Goal: Use online tool/utility: Utilize a website feature to perform a specific function

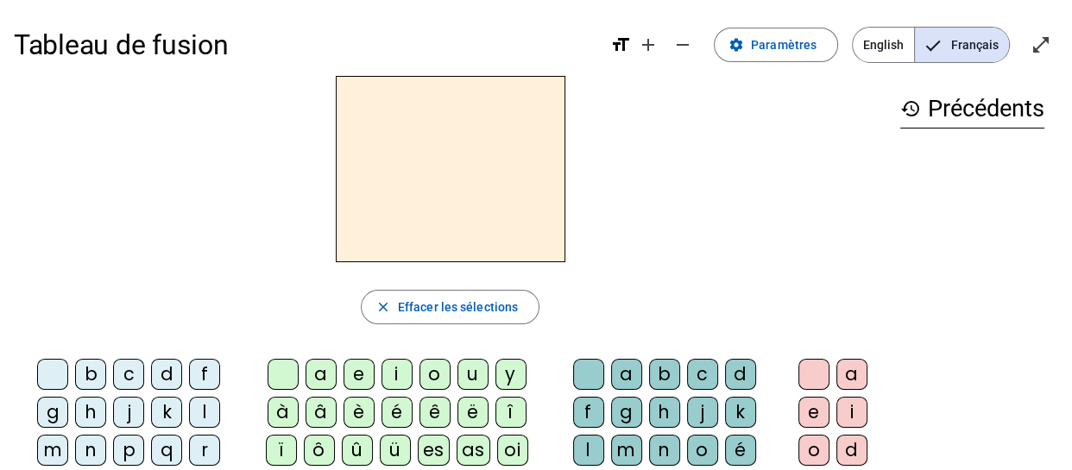
click at [205, 380] on div "f" at bounding box center [204, 374] width 31 height 31
click at [436, 414] on div "ê" at bounding box center [435, 412] width 31 height 31
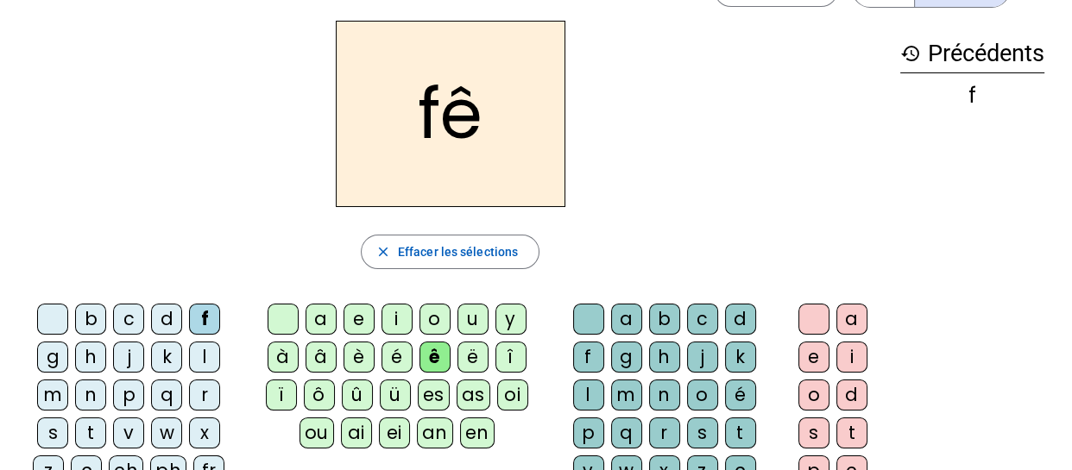
scroll to position [56, 0]
click at [732, 435] on div "t" at bounding box center [740, 432] width 31 height 31
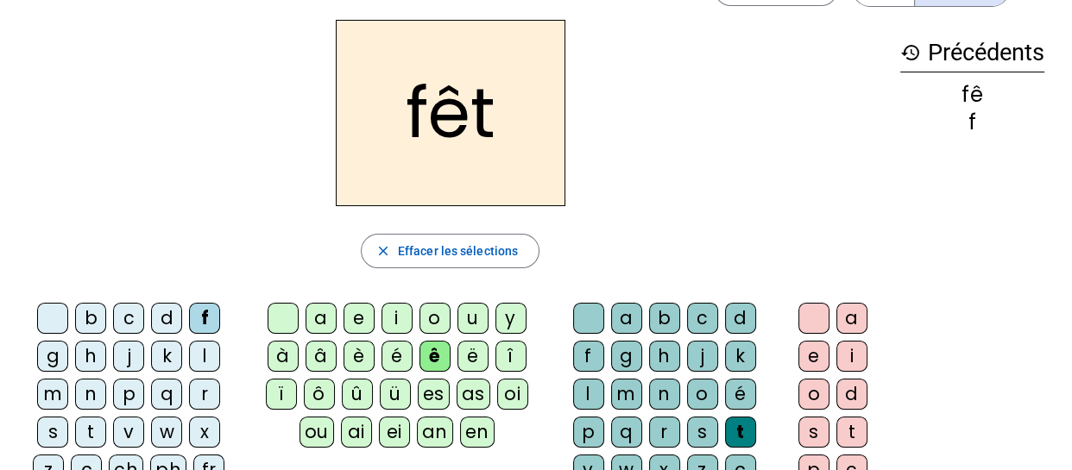
click at [811, 358] on div "e" at bounding box center [814, 356] width 31 height 31
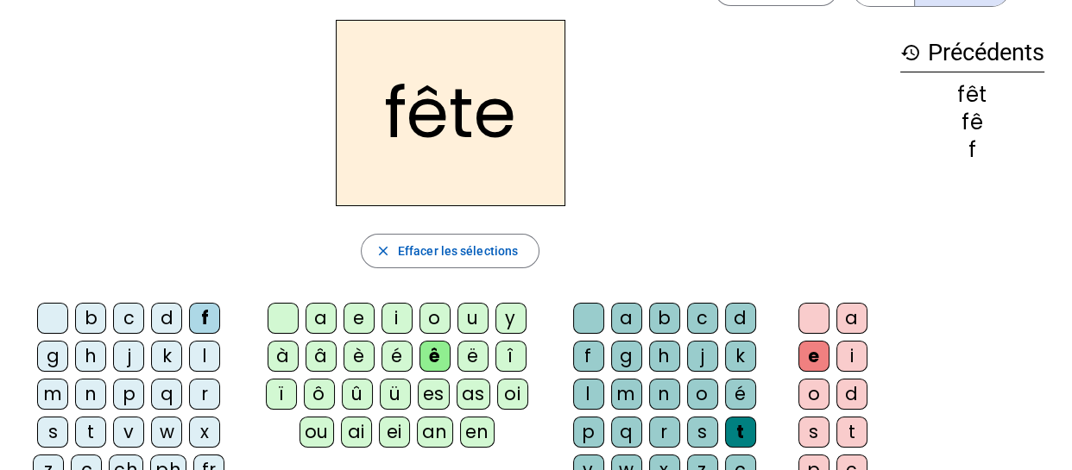
click at [91, 426] on div "t" at bounding box center [90, 432] width 31 height 31
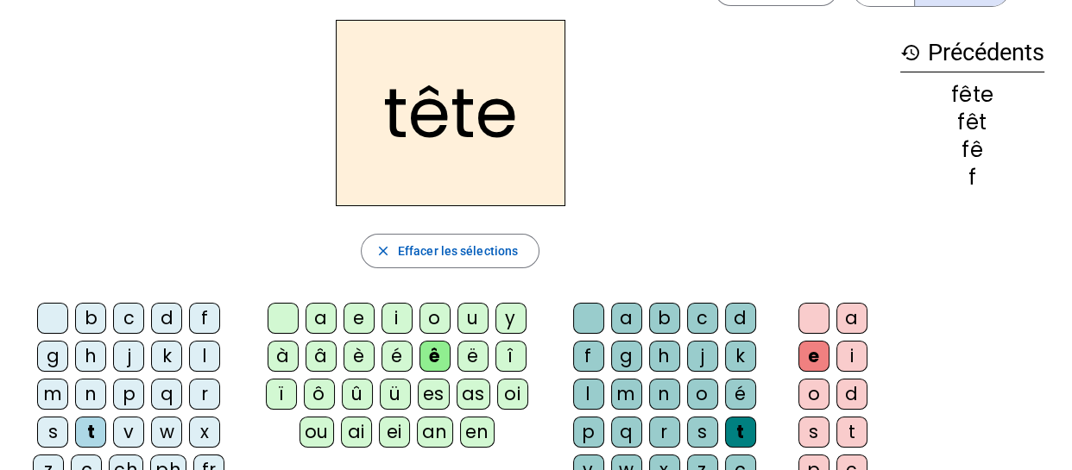
click at [96, 325] on div "b" at bounding box center [90, 318] width 31 height 31
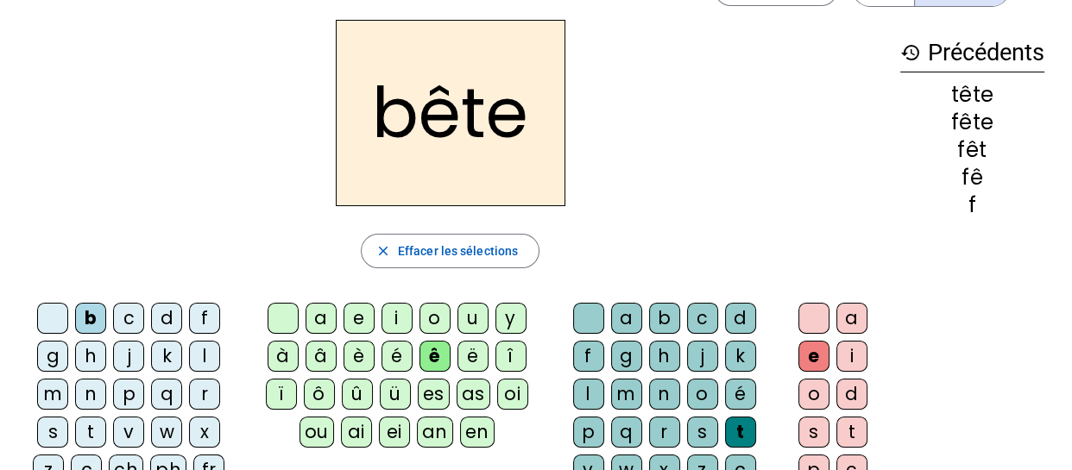
click at [471, 320] on div "u" at bounding box center [473, 318] width 31 height 31
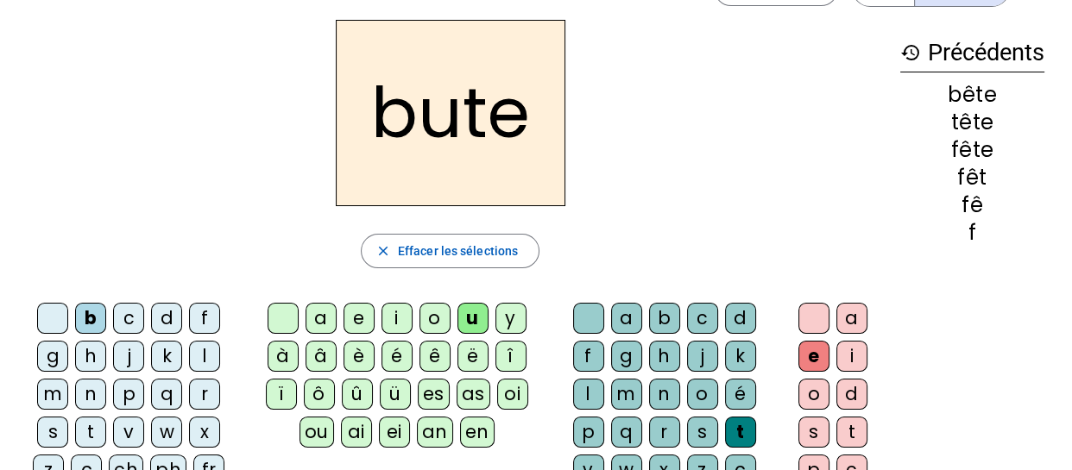
click at [700, 440] on div "s" at bounding box center [702, 432] width 31 height 31
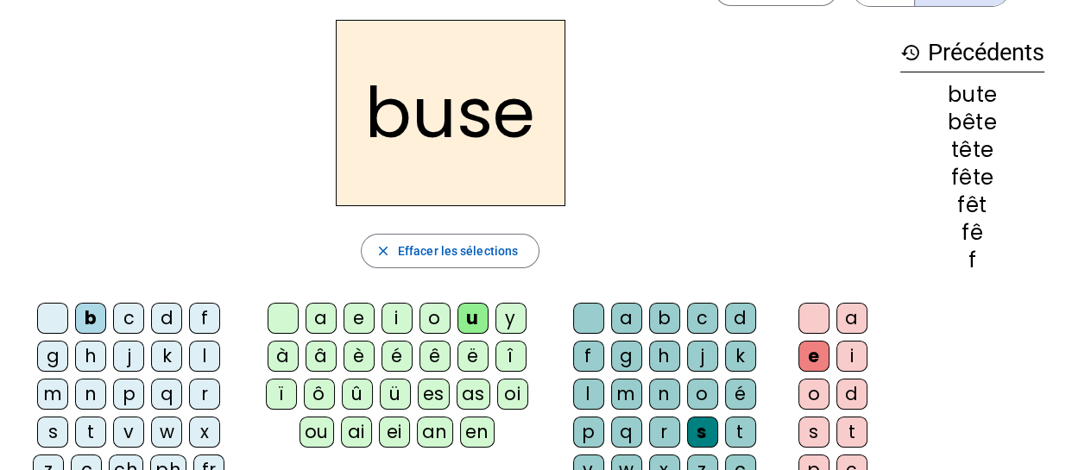
click at [394, 311] on div "i" at bounding box center [397, 318] width 31 height 31
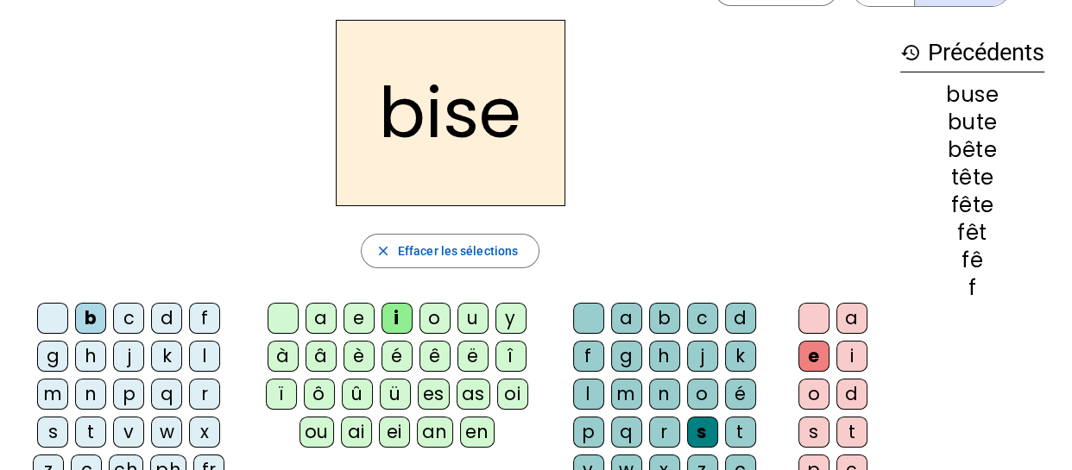
click at [325, 321] on div "a" at bounding box center [321, 318] width 31 height 31
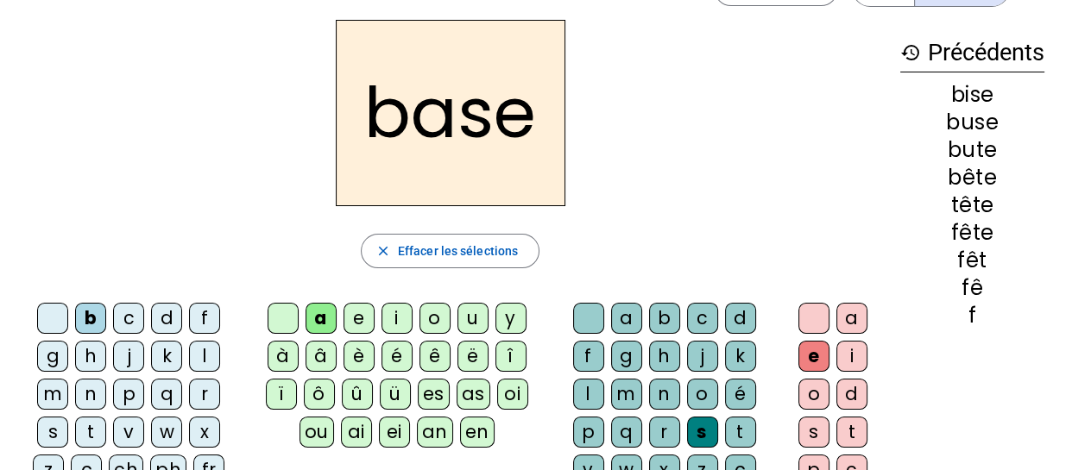
click at [199, 392] on div "r" at bounding box center [204, 394] width 31 height 31
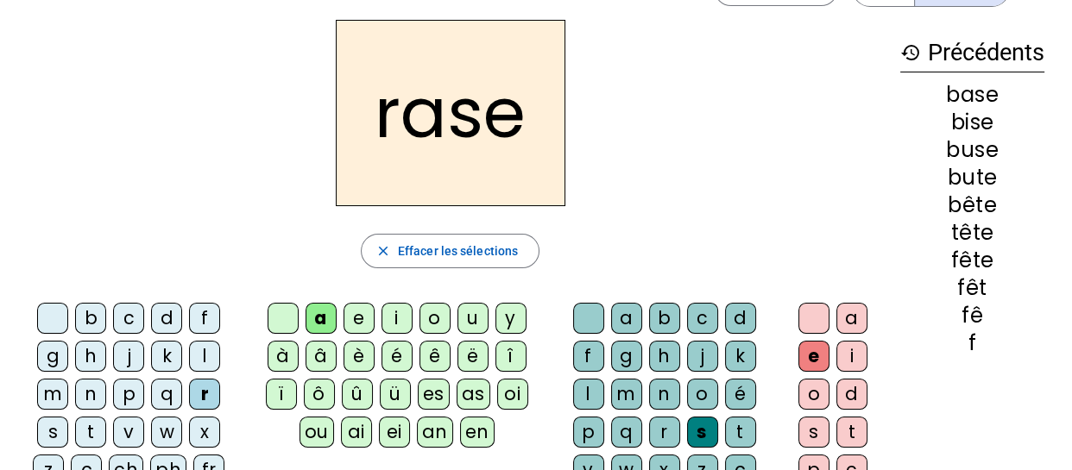
click at [630, 357] on div "g" at bounding box center [626, 356] width 31 height 31
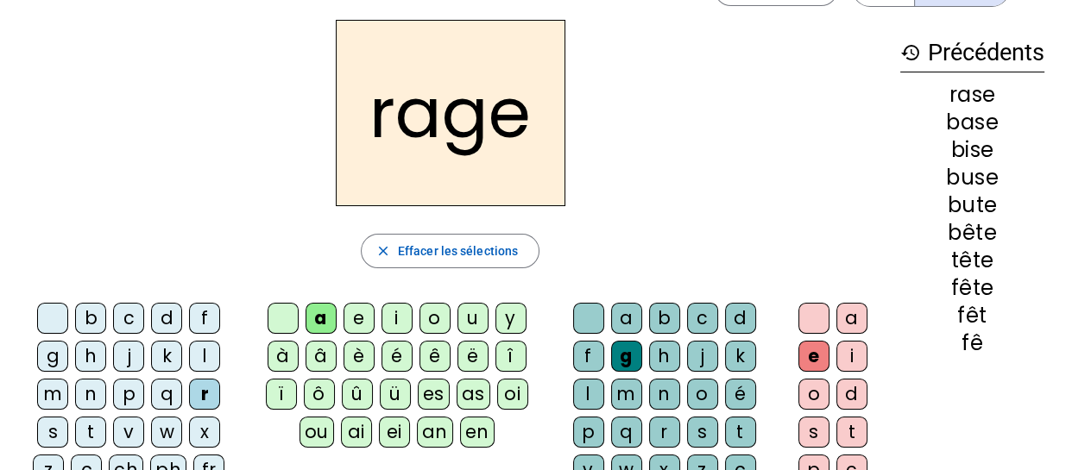
click at [125, 395] on div "p" at bounding box center [128, 394] width 31 height 31
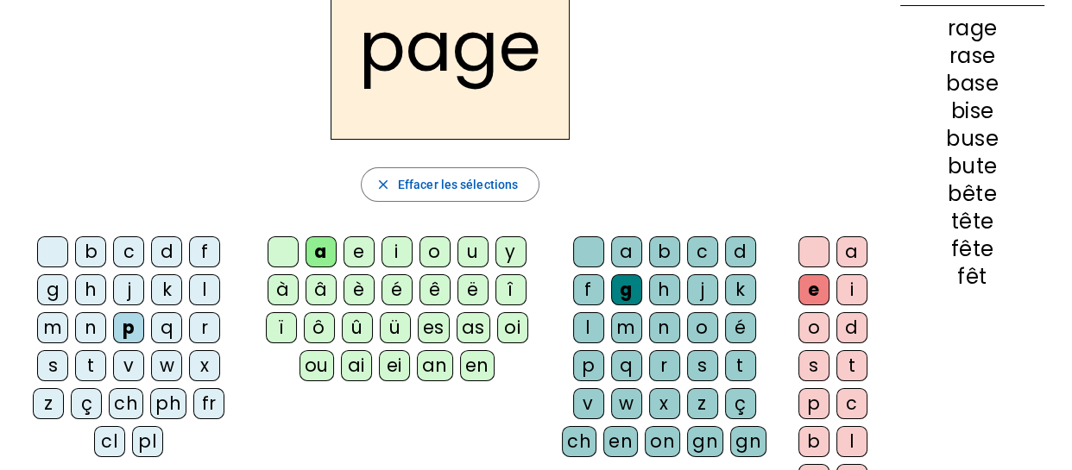
scroll to position [129, 0]
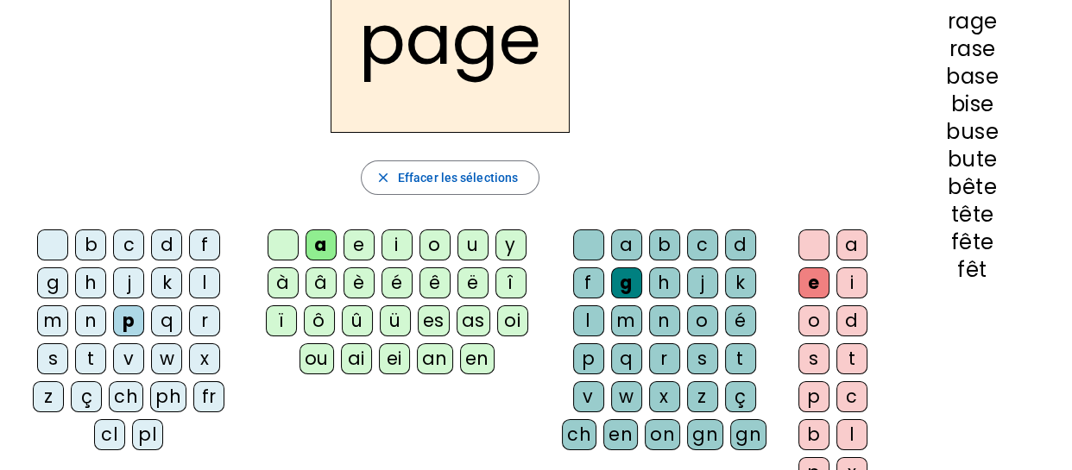
click at [582, 394] on div "v" at bounding box center [588, 397] width 31 height 31
